Goal: Navigation & Orientation: Go to known website

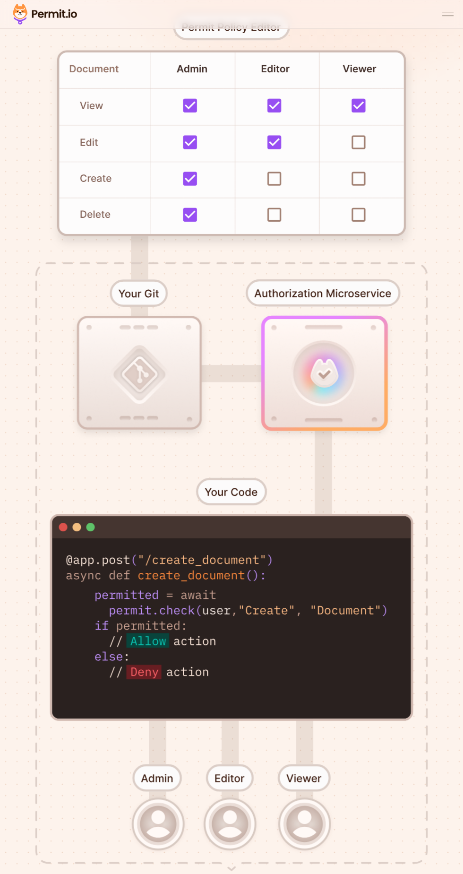
scroll to position [245, 0]
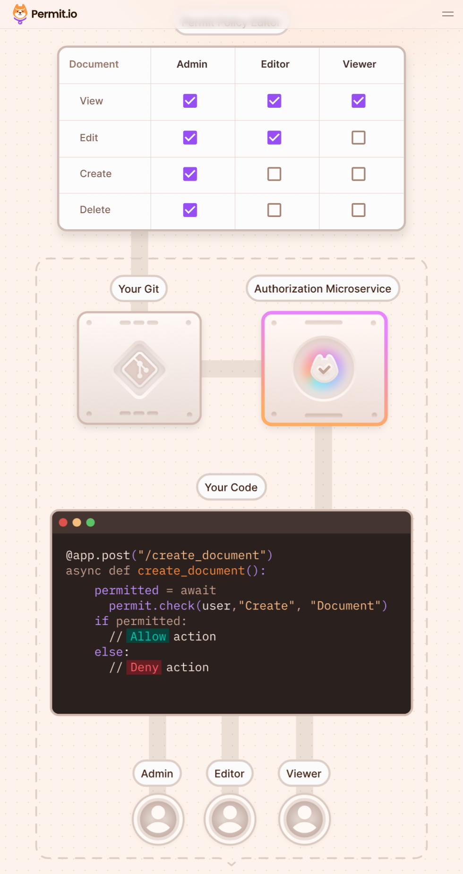
click at [142, 296] on div at bounding box center [231, 436] width 463 height 1026
click at [142, 403] on div at bounding box center [231, 436] width 463 height 1026
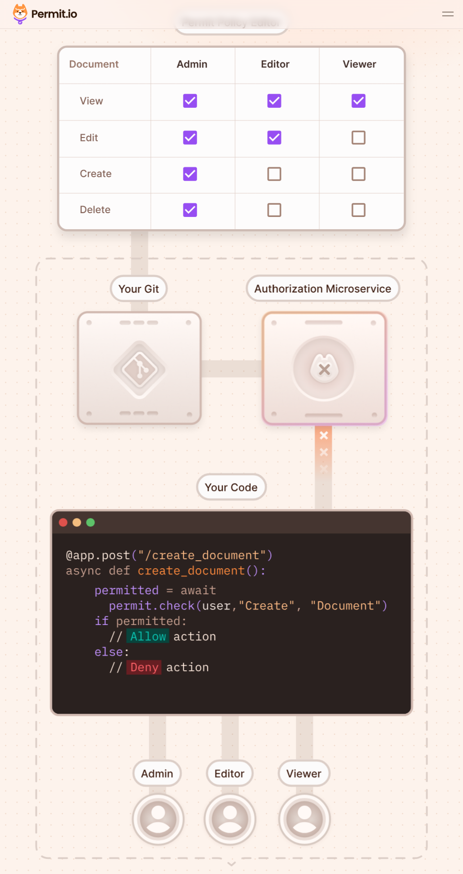
click at [327, 376] on div at bounding box center [231, 436] width 463 height 1026
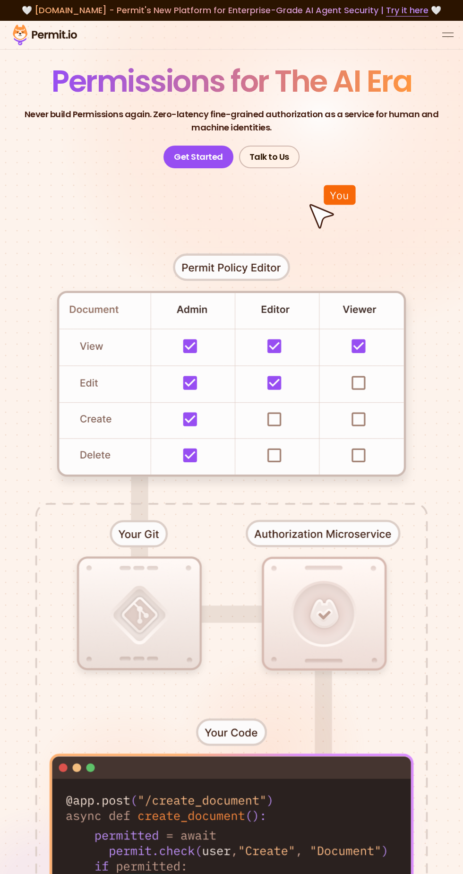
click at [288, 148] on link "Talk to Us" at bounding box center [269, 157] width 60 height 23
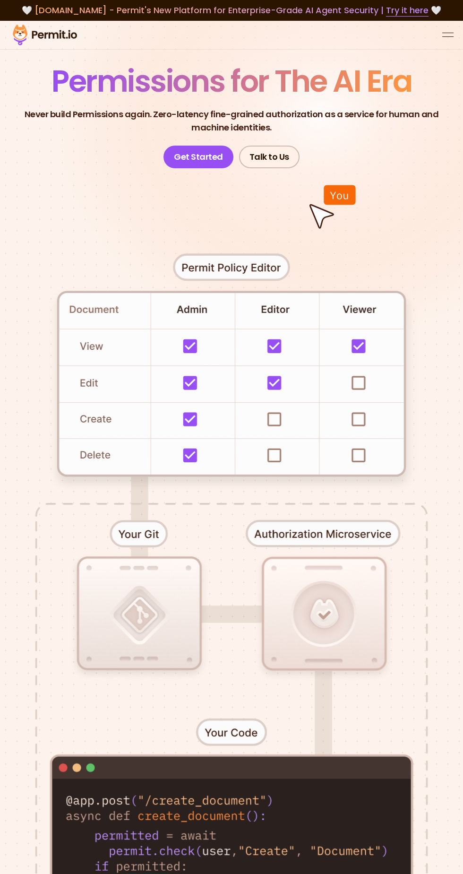
click at [327, 180] on div at bounding box center [231, 681] width 463 height 1026
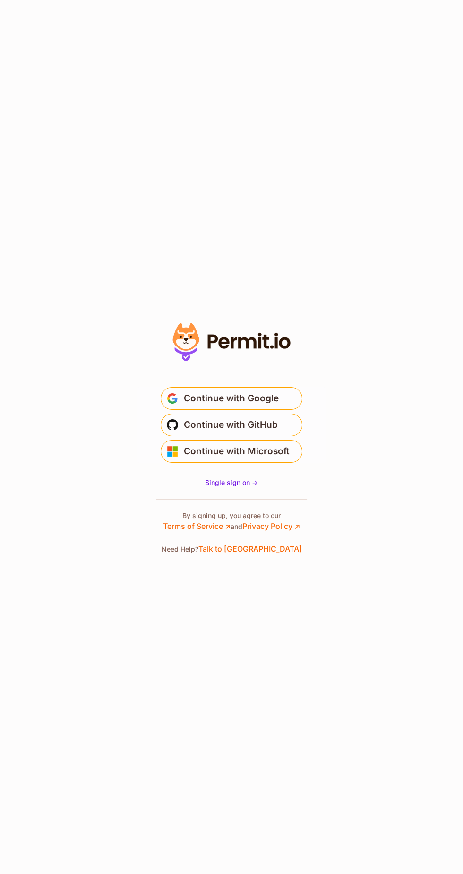
scroll to position [53, 0]
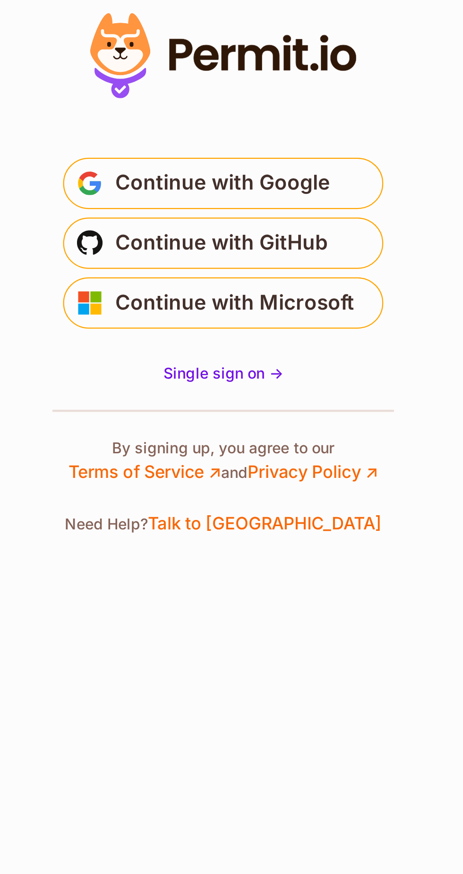
click at [192, 417] on span "Continue with GitHub" at bounding box center [231, 424] width 94 height 15
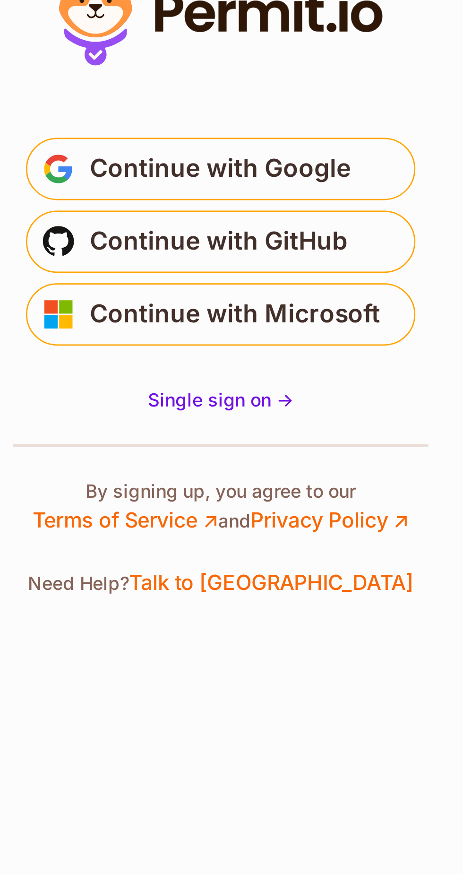
click at [206, 406] on span "Continue with Google" at bounding box center [231, 398] width 95 height 15
